Goal: Task Accomplishment & Management: Use online tool/utility

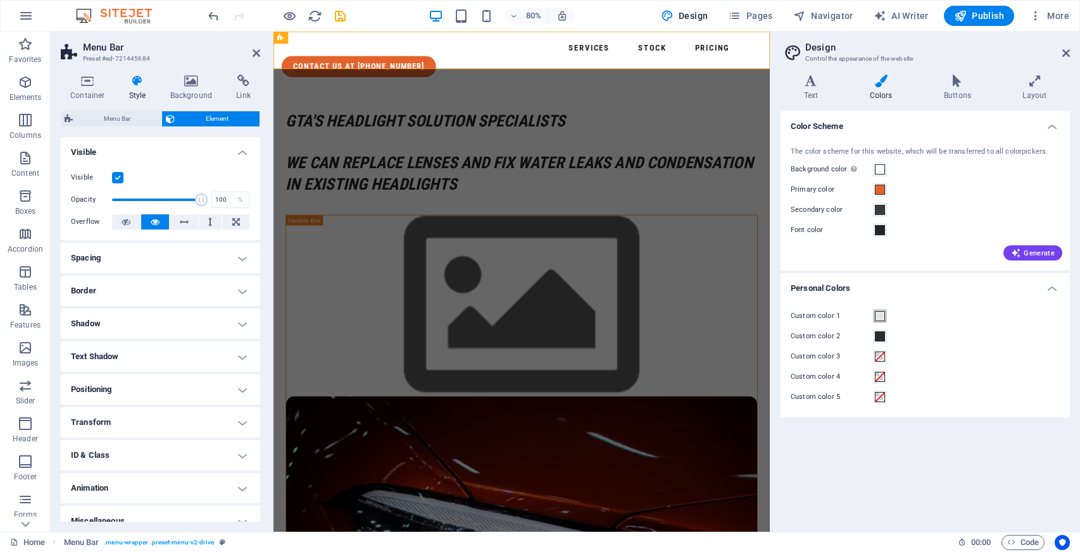
click at [876, 317] on span at bounding box center [880, 316] width 10 height 10
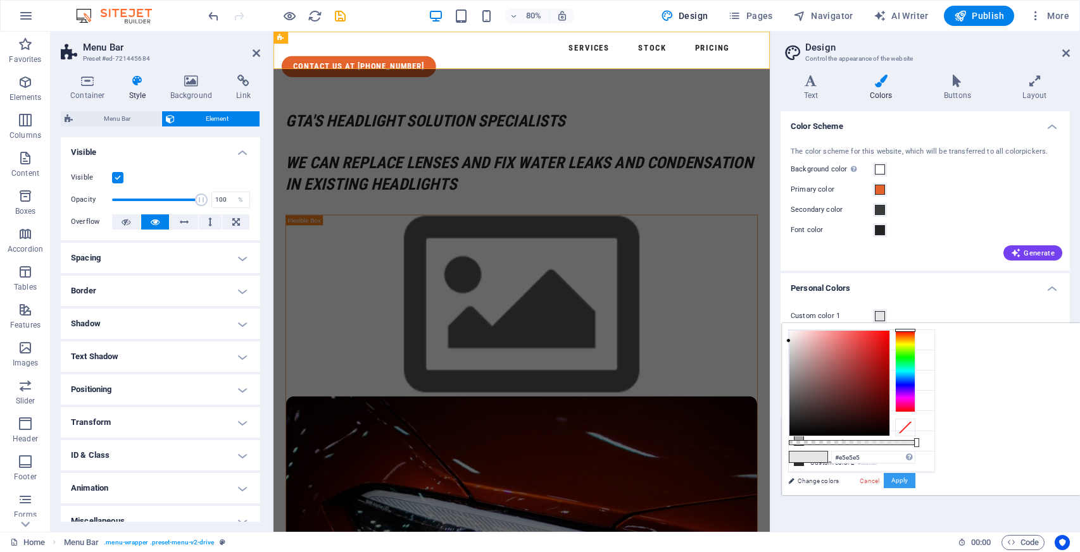
click at [894, 485] on button "Apply" at bounding box center [899, 480] width 32 height 15
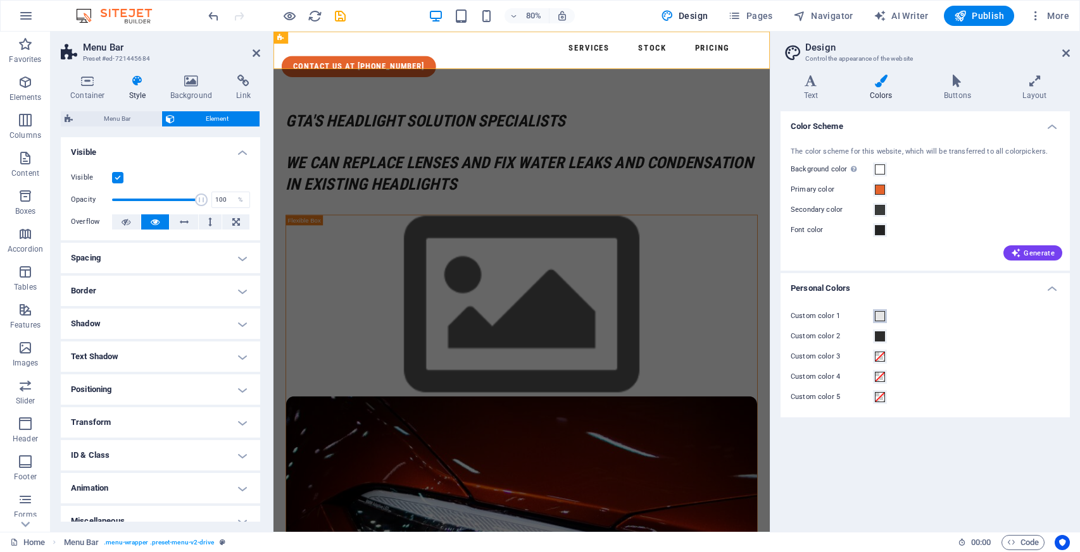
click at [882, 314] on span at bounding box center [880, 316] width 10 height 10
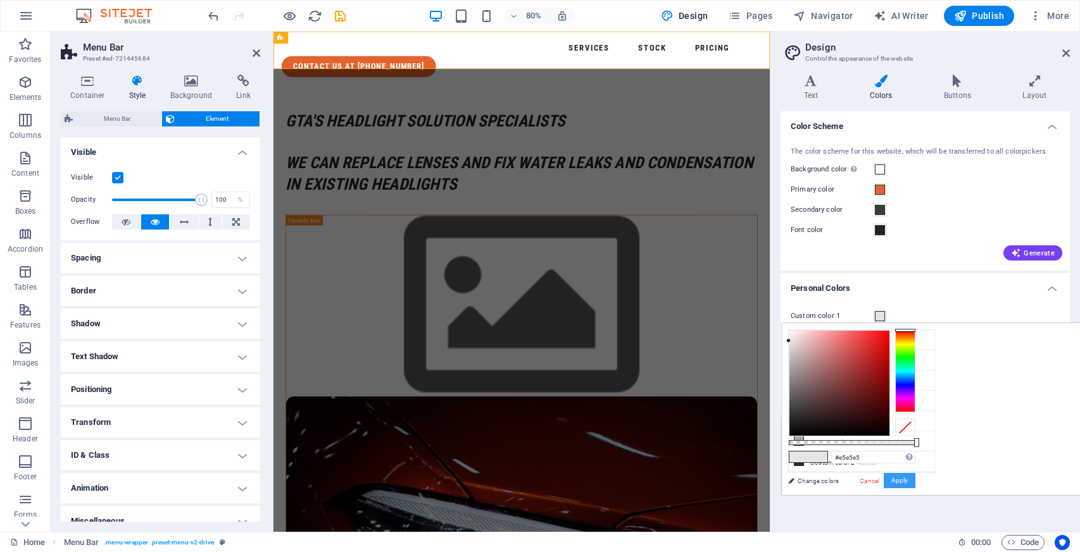
click at [915, 477] on button "Apply" at bounding box center [899, 480] width 32 height 15
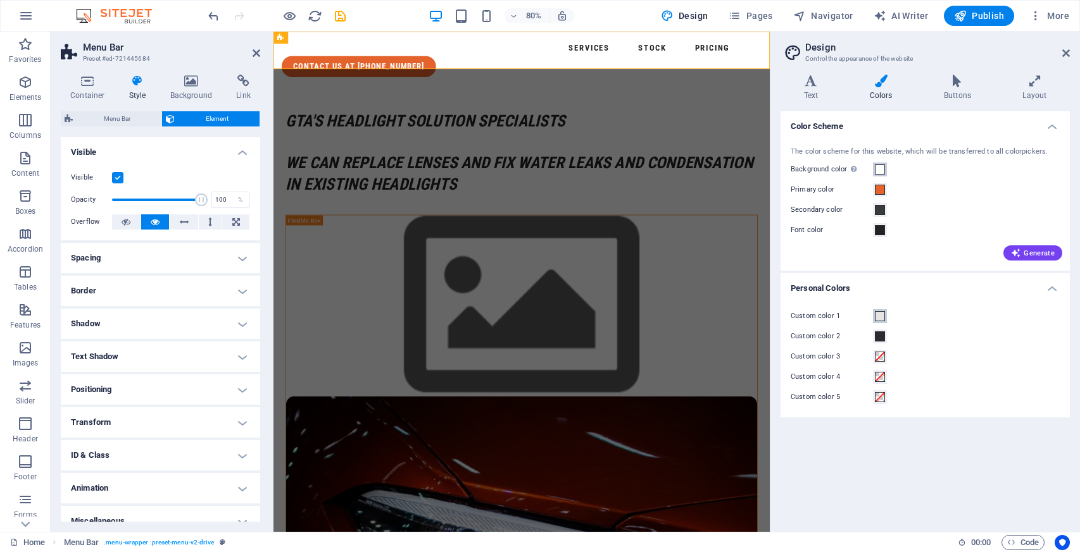
drag, startPoint x: 875, startPoint y: 314, endPoint x: 881, endPoint y: 165, distance: 148.8
click at [881, 165] on ul "Color Scheme The color scheme for this website, which will be transferred to al…" at bounding box center [924, 264] width 289 height 307
click at [881, 165] on span at bounding box center [880, 170] width 10 height 10
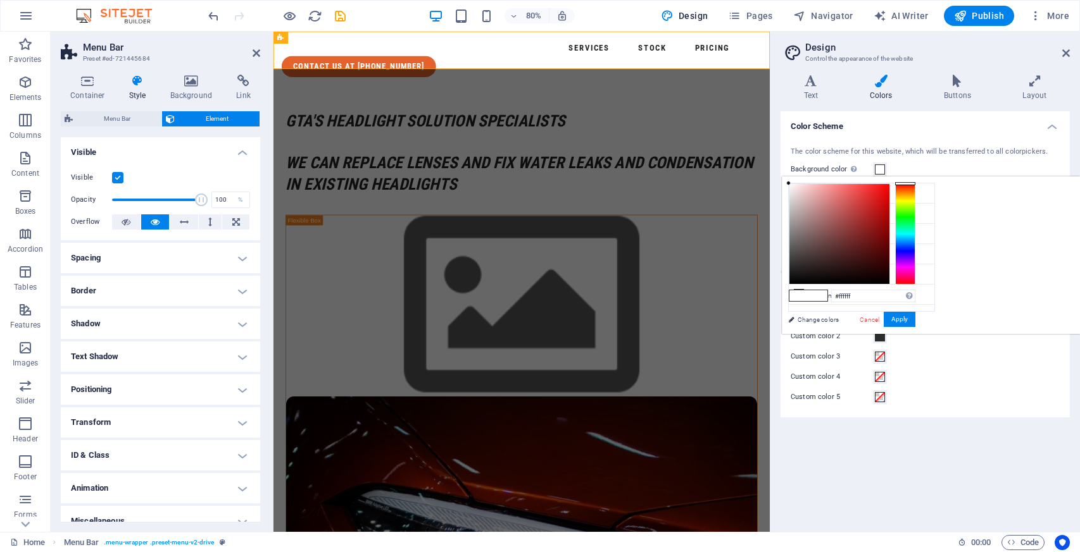
click at [784, 184] on div "#ffffff Supported formats #0852ed rgb(8, 82, 237) rgba(8, 82, 237, 90%) hsv(221…" at bounding box center [852, 347] width 140 height 340
click at [786, 184] on div at bounding box center [788, 183] width 4 height 4
type input "#e2e2e2"
drag, startPoint x: 786, startPoint y: 184, endPoint x: 785, endPoint y: 195, distance: 11.5
click at [785, 195] on div "#e2e2e2 Supported formats #0852ed rgb(8, 82, 237) rgba(8, 82, 237, 90%) hsv(221…" at bounding box center [852, 347] width 140 height 340
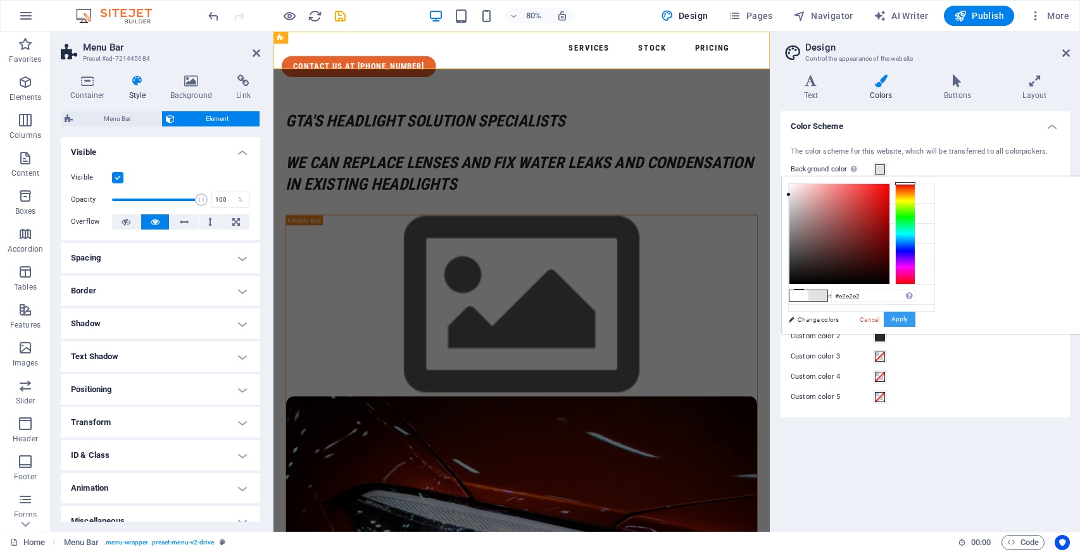
click at [899, 320] on button "Apply" at bounding box center [899, 319] width 32 height 15
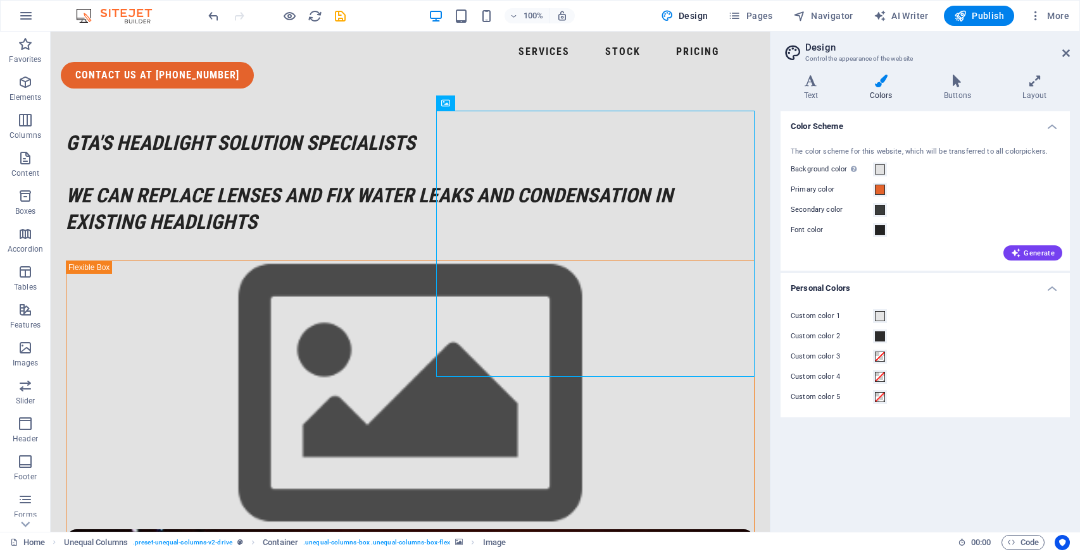
click at [1049, 46] on h2 "Design" at bounding box center [937, 47] width 265 height 11
click at [1068, 53] on icon at bounding box center [1066, 53] width 8 height 10
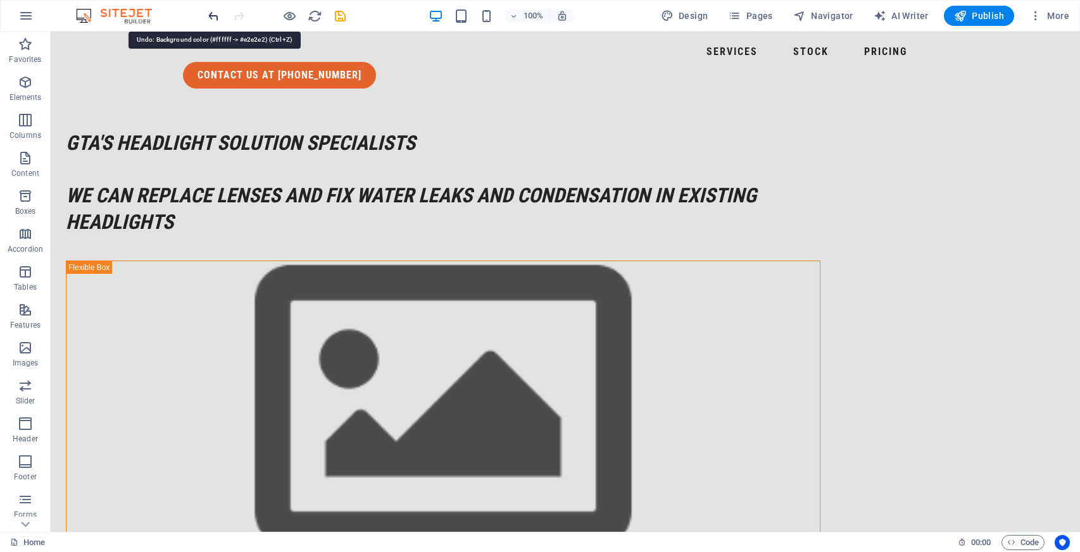
click at [208, 17] on div at bounding box center [277, 16] width 142 height 20
click at [211, 18] on div at bounding box center [277, 16] width 142 height 20
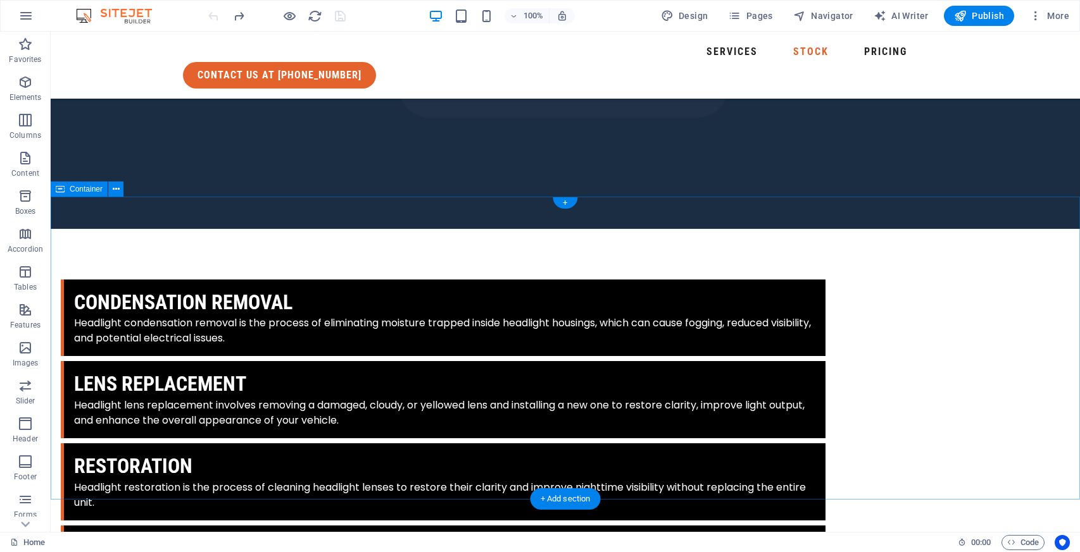
scroll to position [1592, 0]
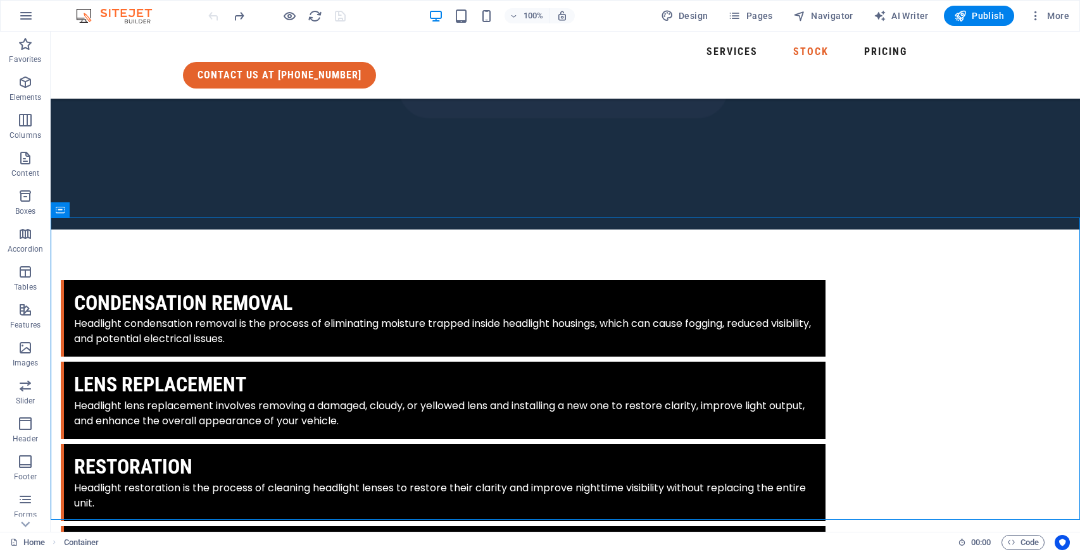
click at [692, 26] on div "100% Design Pages Navigator AI Writer Publish More" at bounding box center [540, 16] width 1078 height 30
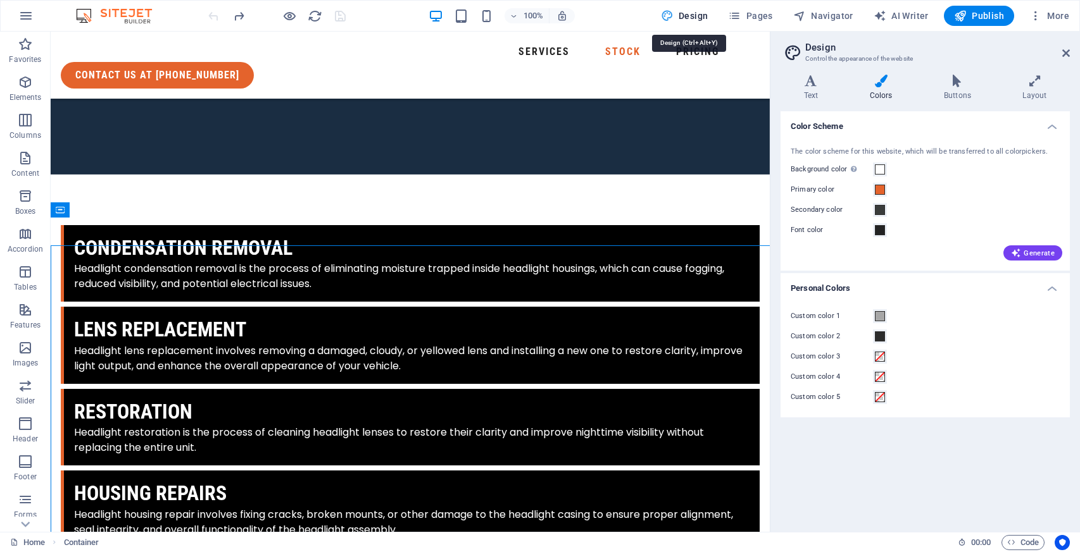
scroll to position [1564, 0]
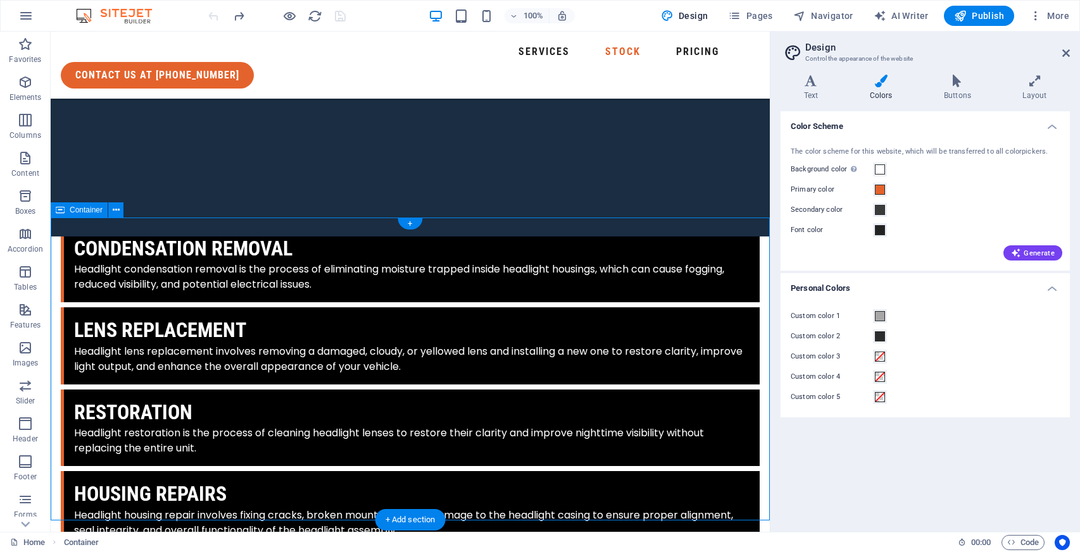
drag, startPoint x: 526, startPoint y: 265, endPoint x: 851, endPoint y: 223, distance: 327.3
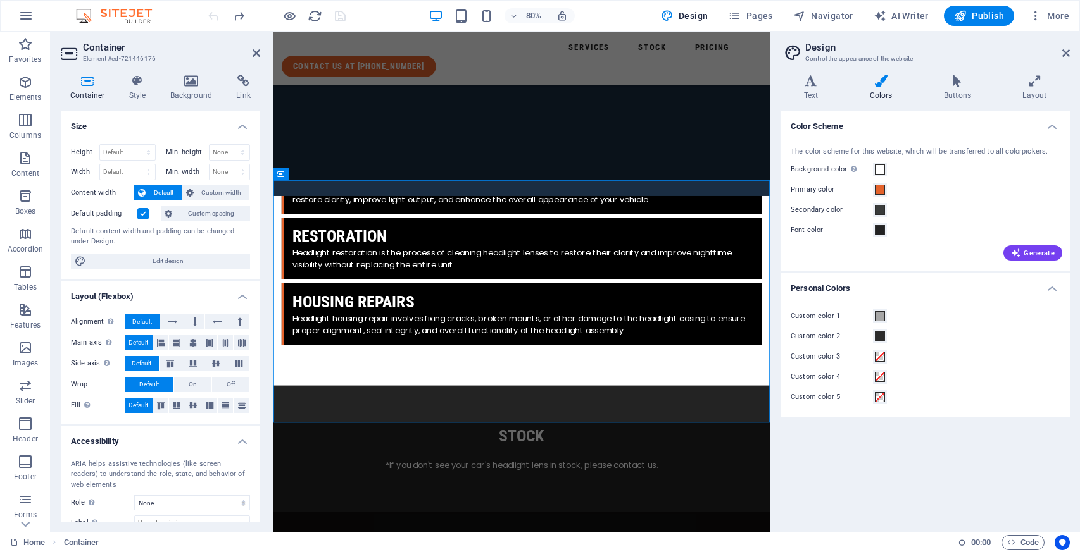
scroll to position [1523, 0]
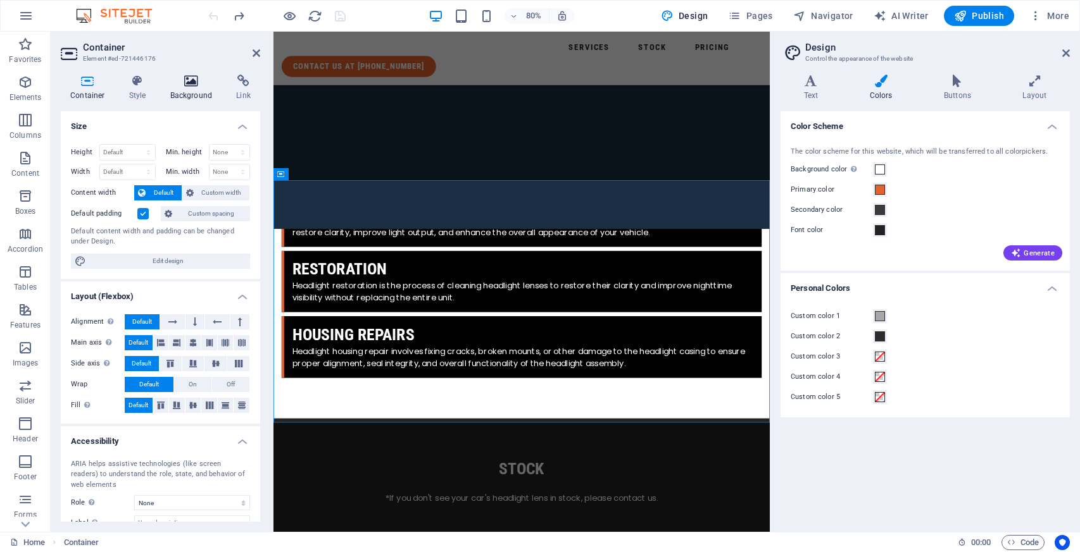
click at [202, 101] on h4 "Background" at bounding box center [194, 88] width 66 height 27
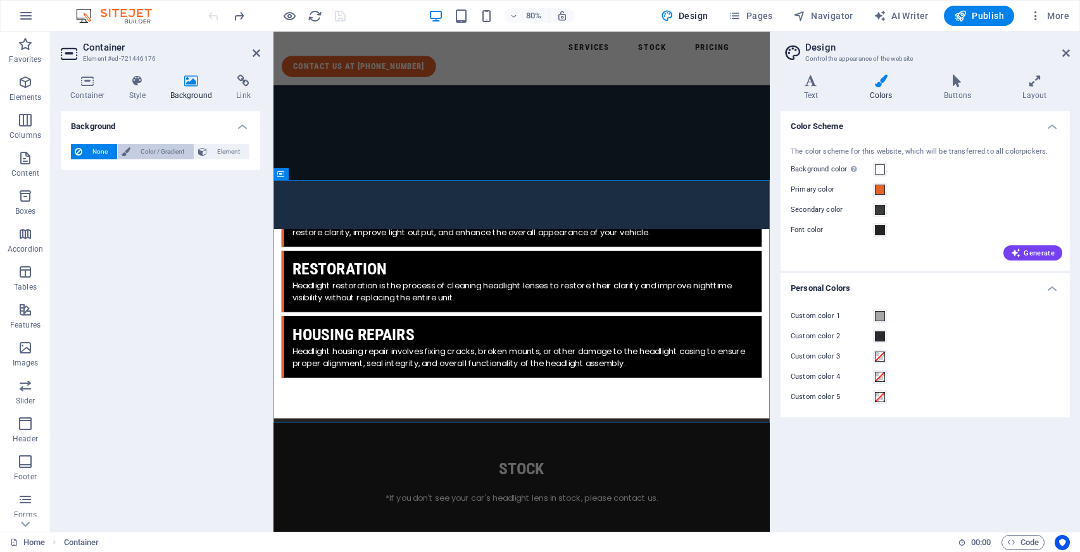
click at [182, 157] on span "Color / Gradient" at bounding box center [162, 151] width 56 height 15
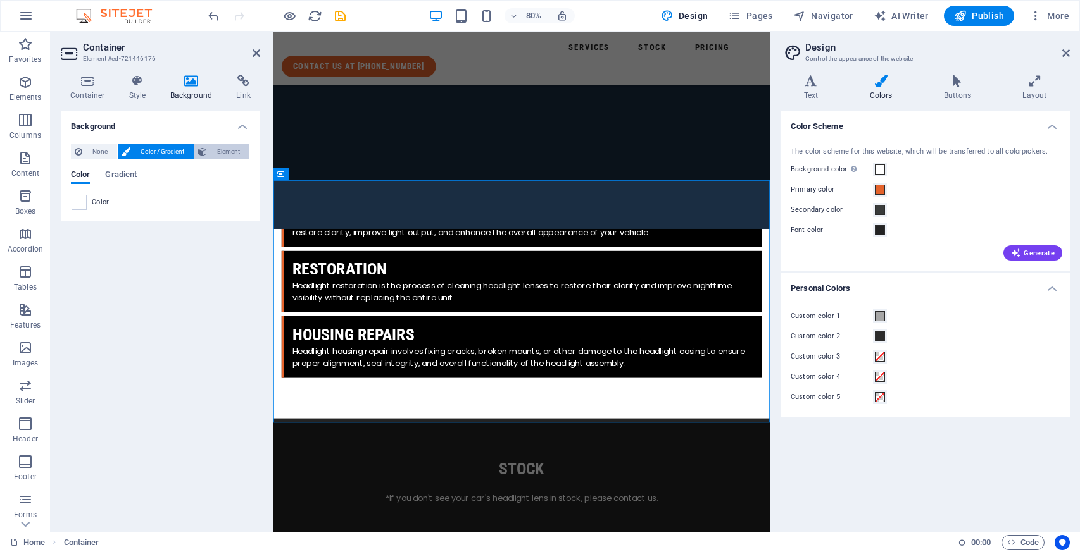
click at [213, 154] on span "Element" at bounding box center [228, 151] width 35 height 15
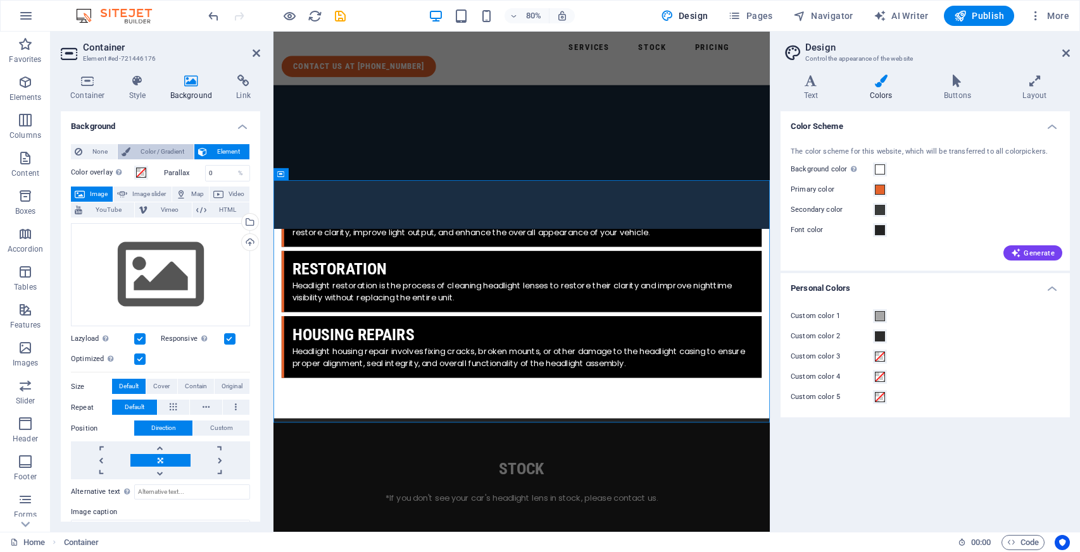
click at [181, 152] on span "Color / Gradient" at bounding box center [162, 151] width 56 height 15
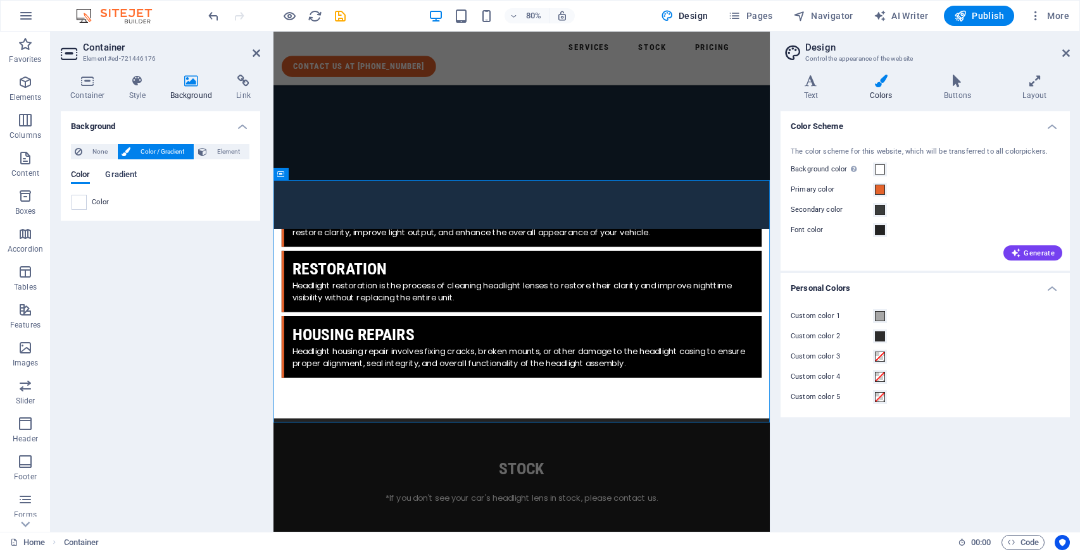
click at [130, 173] on span "Gradient" at bounding box center [121, 176] width 32 height 18
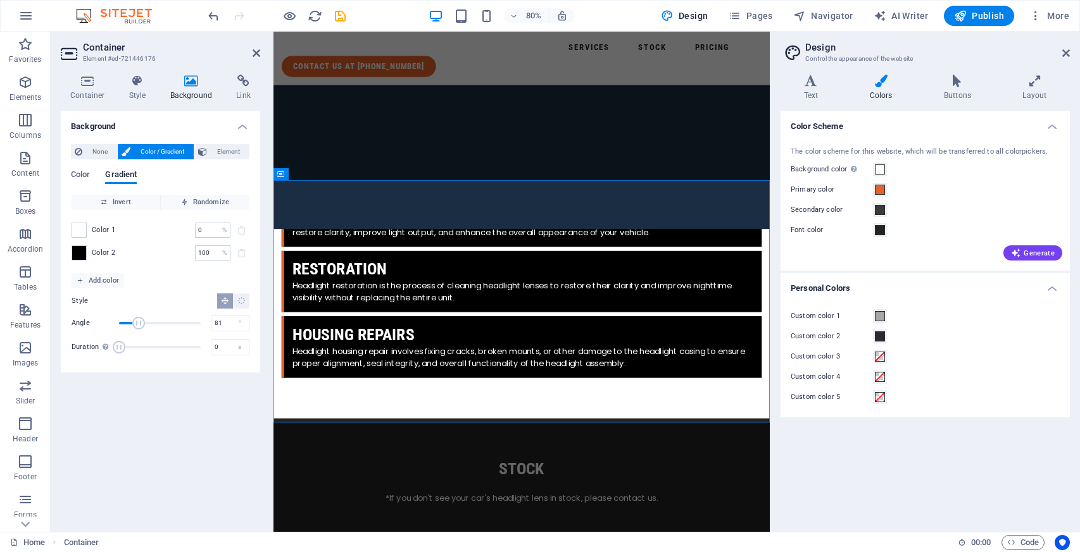
type input "78"
click at [137, 325] on span "Angle" at bounding box center [138, 323] width 13 height 13
click at [216, 252] on input "100" at bounding box center [206, 253] width 22 height 15
type input "1"
type input "0"
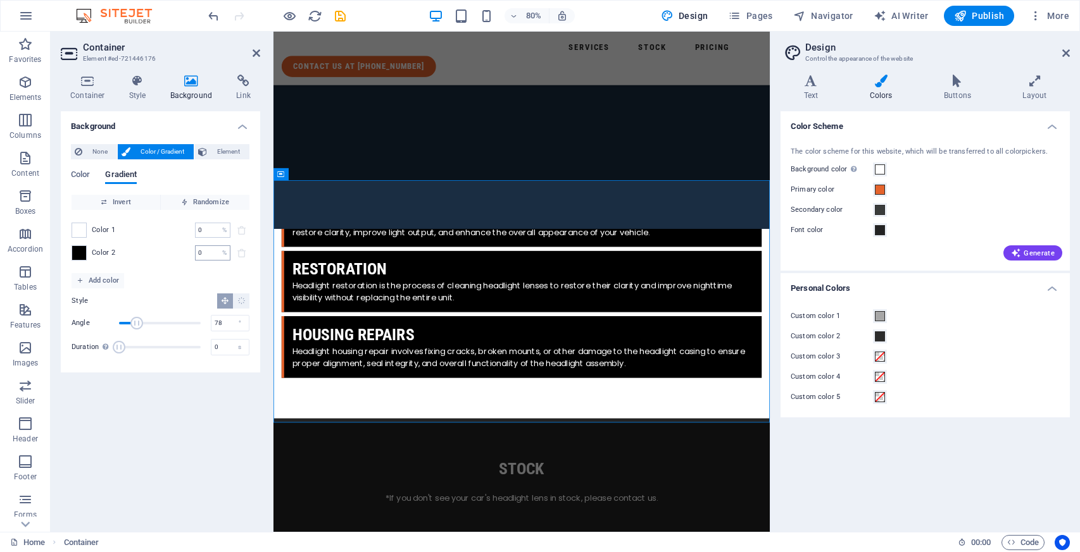
click at [216, 252] on input "0" at bounding box center [206, 253] width 22 height 15
type input "90"
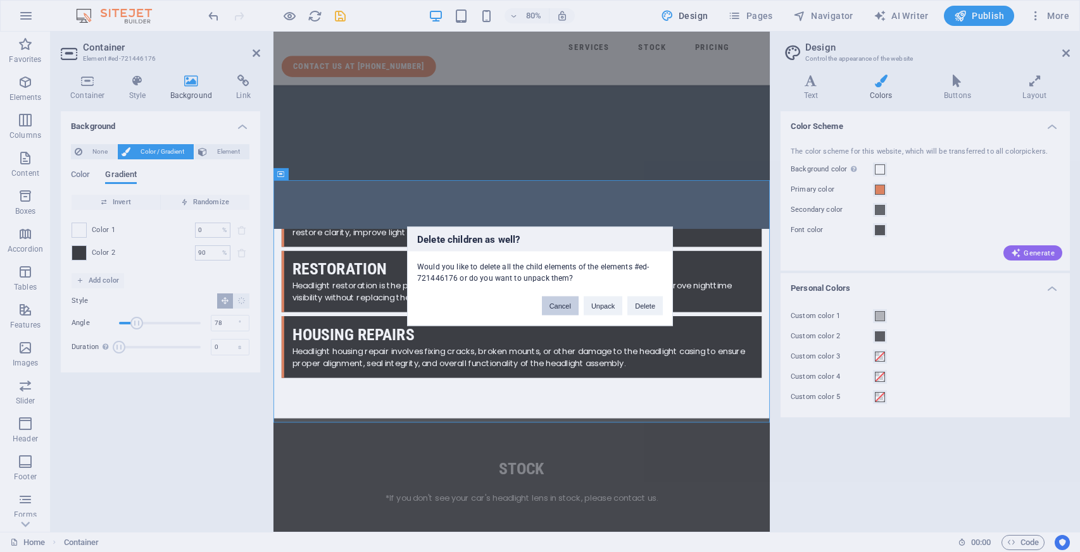
click at [559, 309] on button "Cancel" at bounding box center [560, 305] width 37 height 19
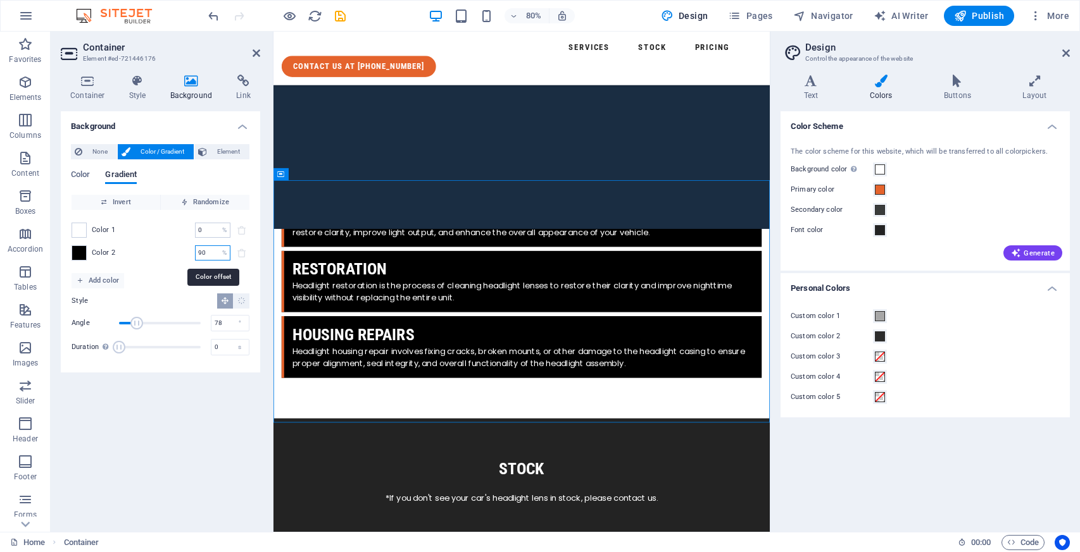
click at [200, 248] on input "90" at bounding box center [206, 253] width 22 height 15
type input "12"
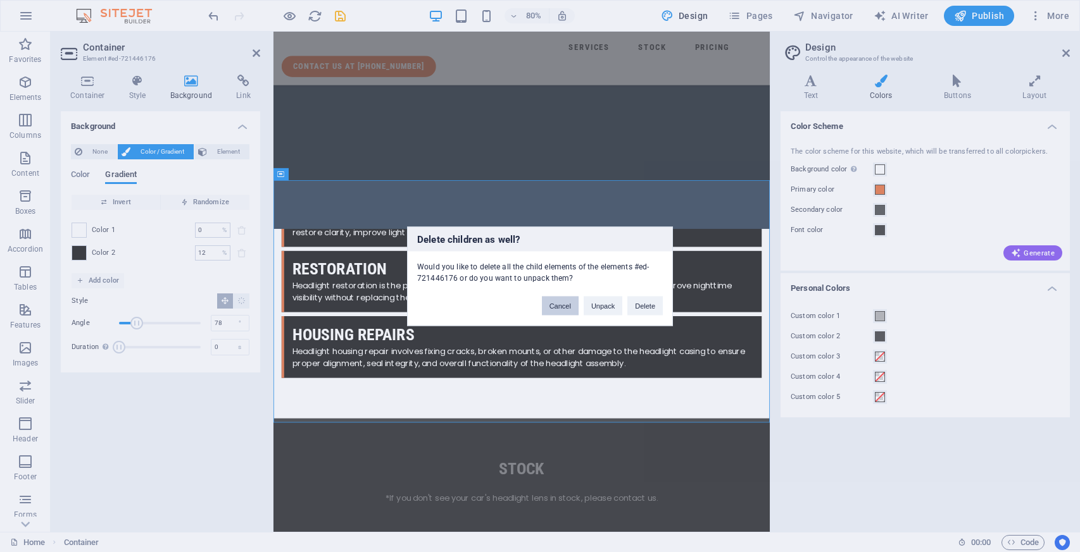
click at [568, 300] on button "Cancel" at bounding box center [560, 305] width 37 height 19
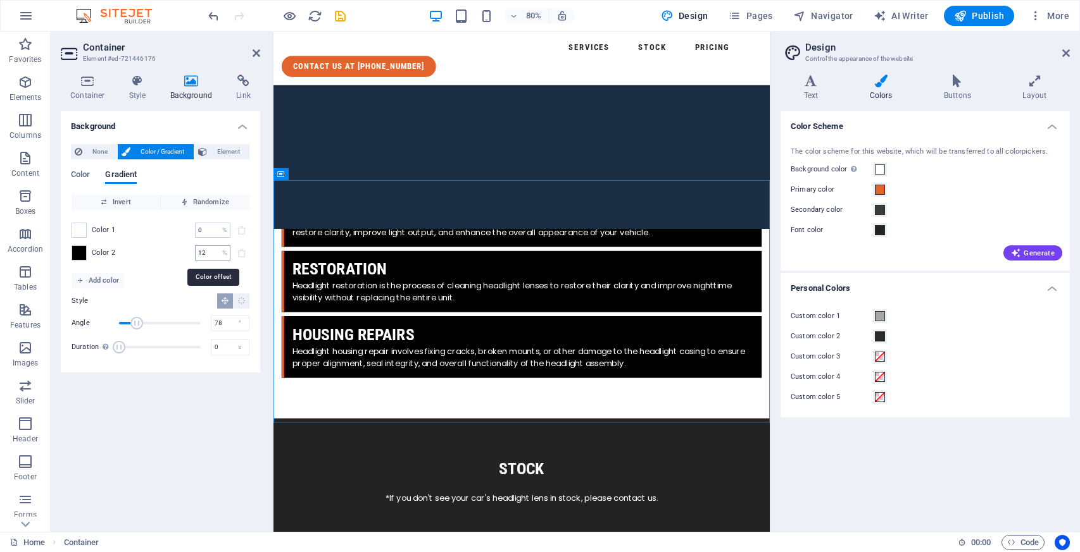
click at [212, 257] on input "12" at bounding box center [206, 253] width 22 height 15
click at [159, 258] on div "Color 2 120 % ​" at bounding box center [161, 253] width 178 height 15
click at [220, 256] on div "120 % ​" at bounding box center [212, 253] width 35 height 15
click at [1064, 50] on icon at bounding box center [1066, 53] width 8 height 10
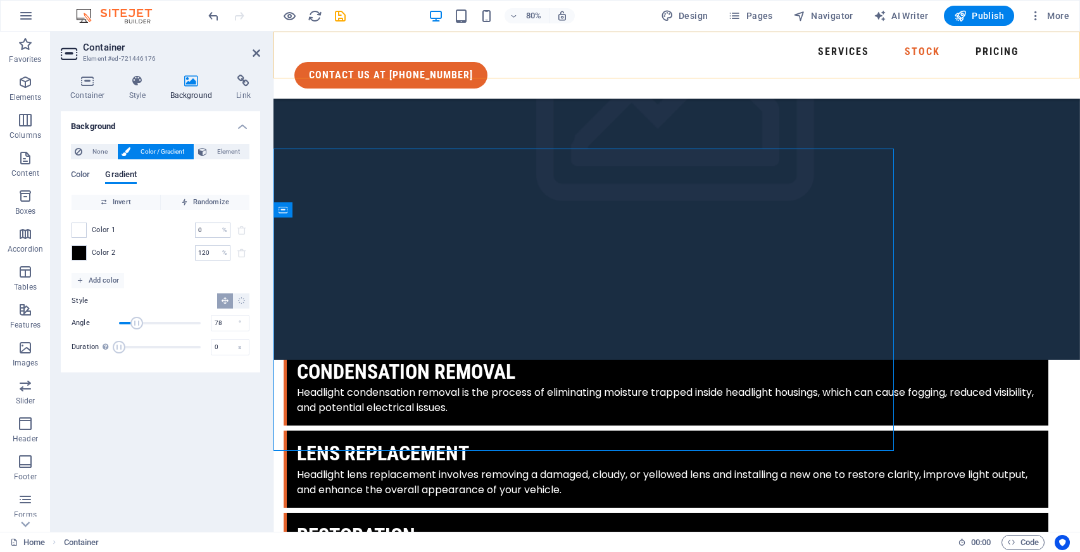
scroll to position [1592, 0]
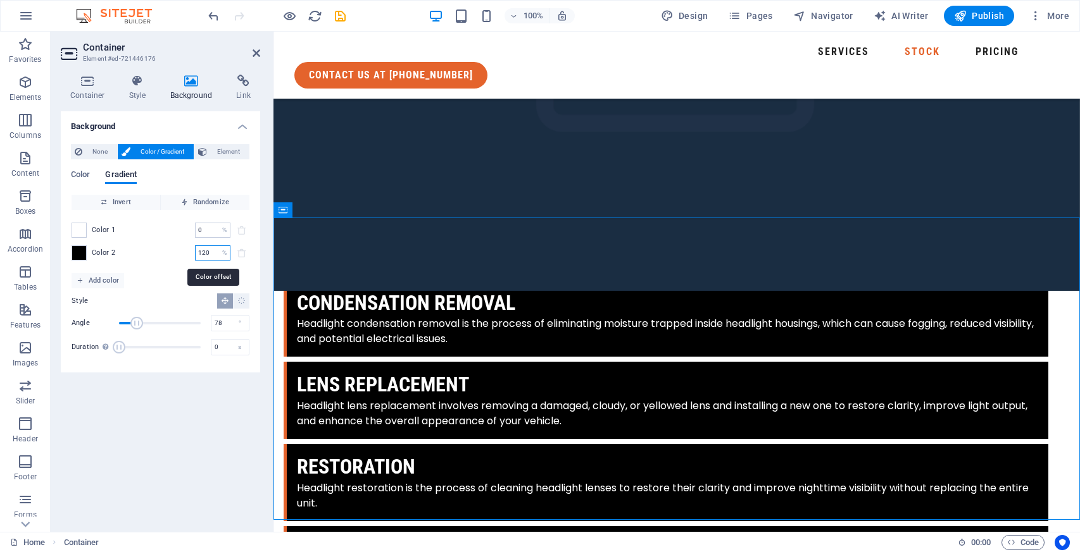
click at [207, 256] on input "120" at bounding box center [206, 253] width 22 height 15
type input "0"
click at [97, 144] on span "None" at bounding box center [99, 151] width 27 height 15
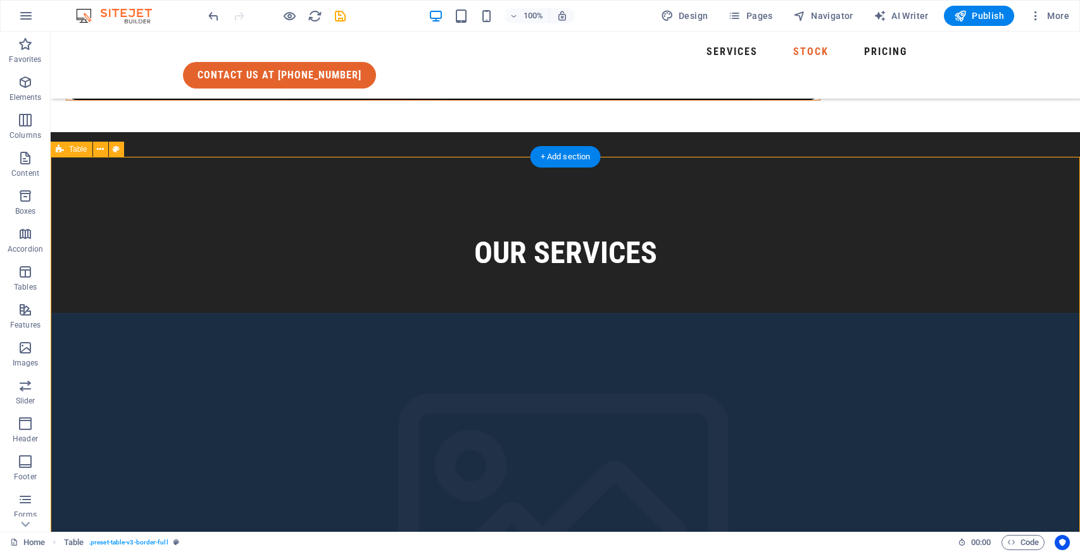
scroll to position [1099, 0]
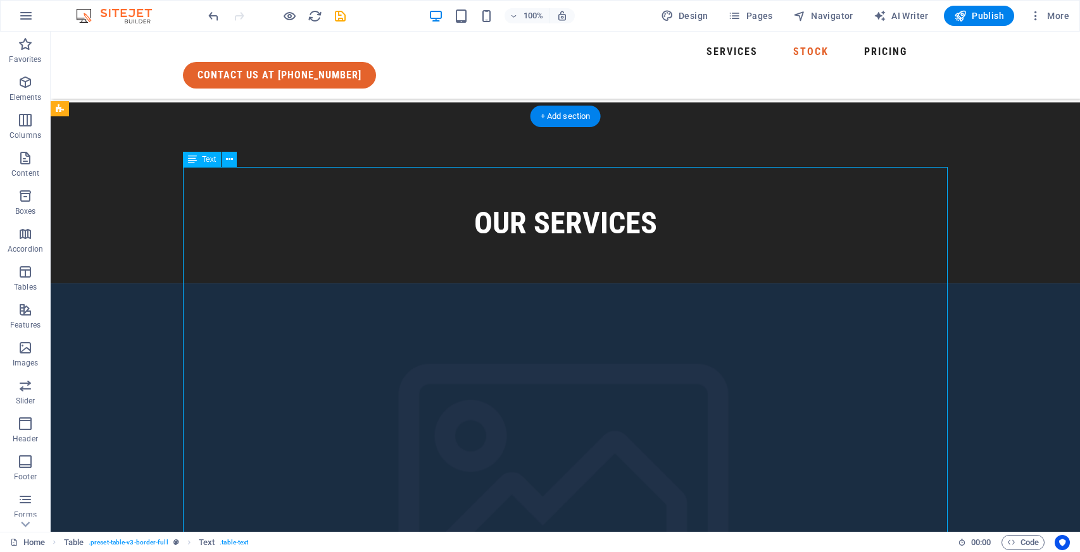
drag, startPoint x: 763, startPoint y: 216, endPoint x: 802, endPoint y: 208, distance: 40.7
drag, startPoint x: 837, startPoint y: 193, endPoint x: 1000, endPoint y: 190, distance: 163.3
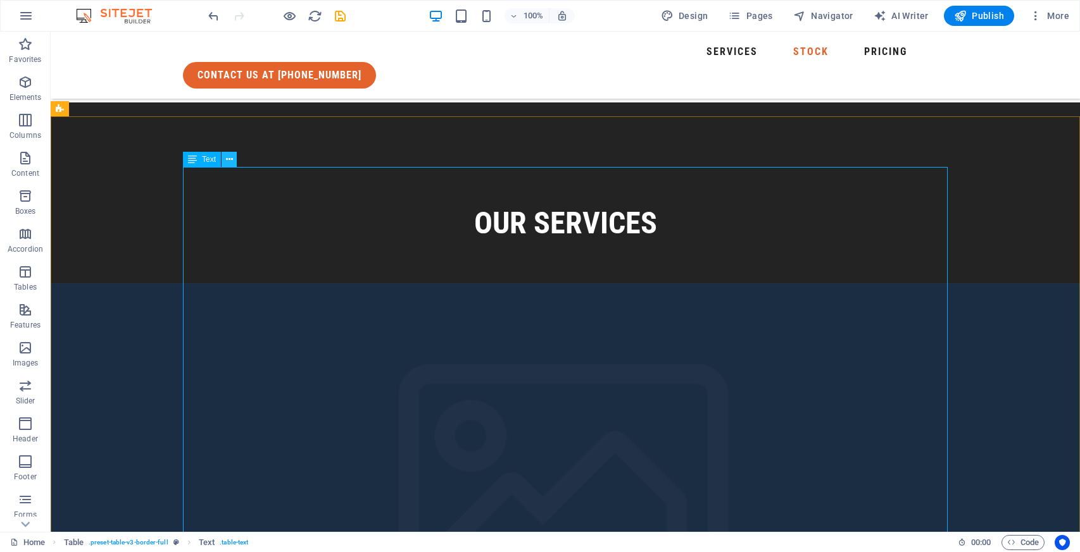
click at [230, 155] on icon at bounding box center [229, 159] width 7 height 13
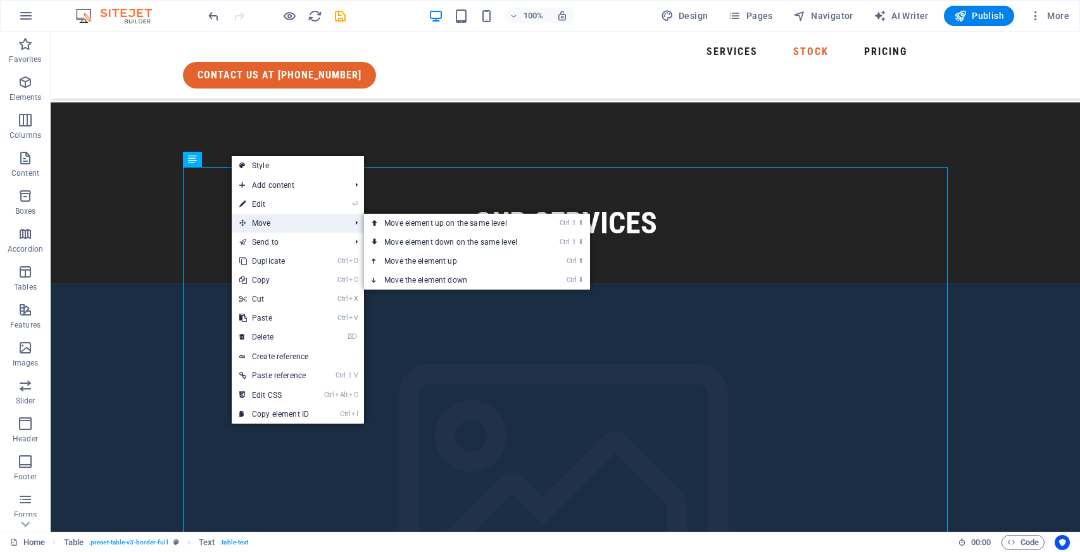
click at [290, 220] on span "Move" at bounding box center [288, 223] width 113 height 19
drag, startPoint x: 290, startPoint y: 220, endPoint x: 417, endPoint y: 246, distance: 129.8
click at [364, 233] on li "Move Ctrl ⇧ ⬆ Move element up on the same level Ctrl ⇧ ⬇ Move element down on t…" at bounding box center [298, 223] width 132 height 19
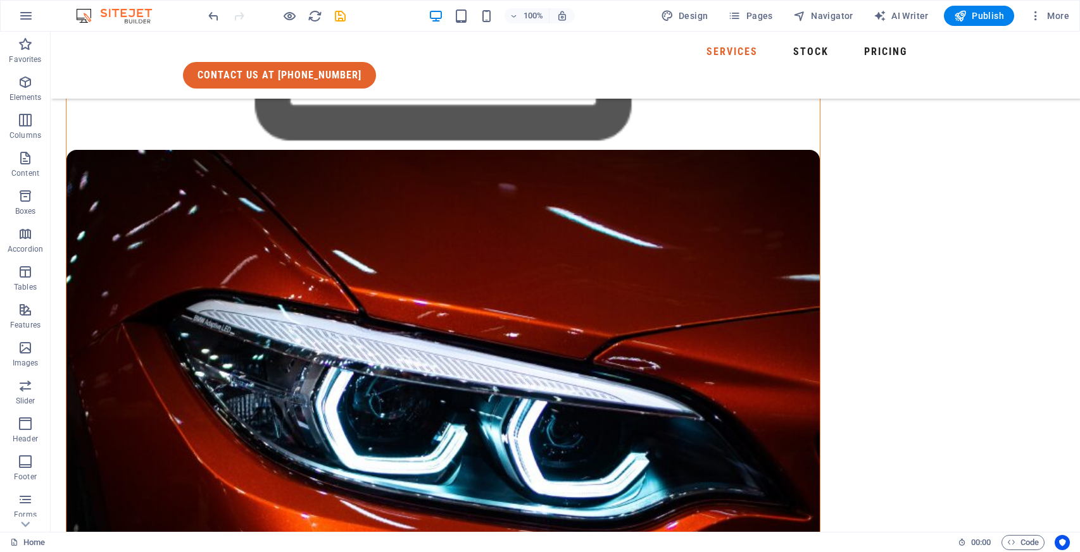
scroll to position [0, 0]
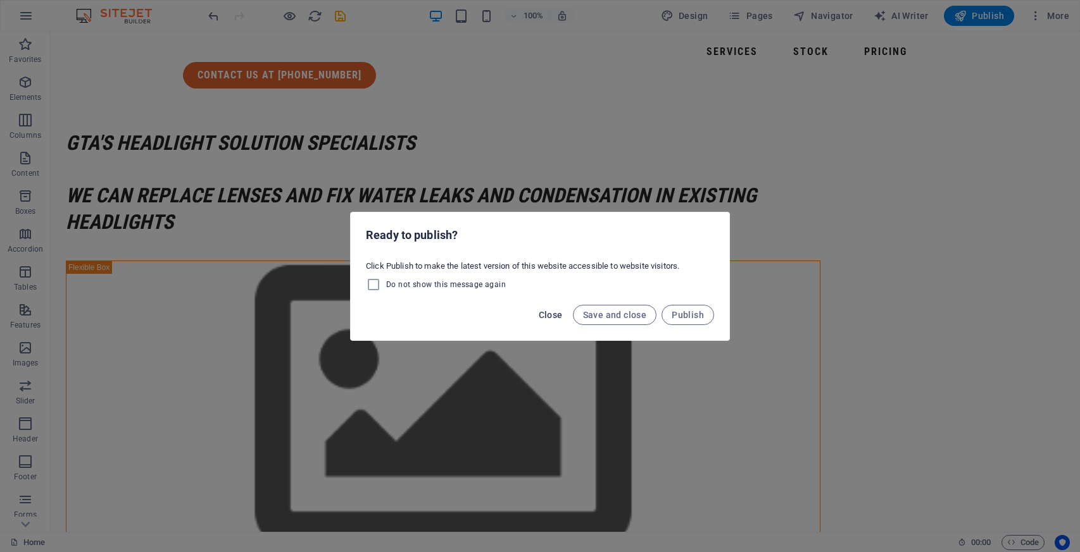
click at [555, 315] on span "Close" at bounding box center [551, 315] width 24 height 10
